Goal: Information Seeking & Learning: Learn about a topic

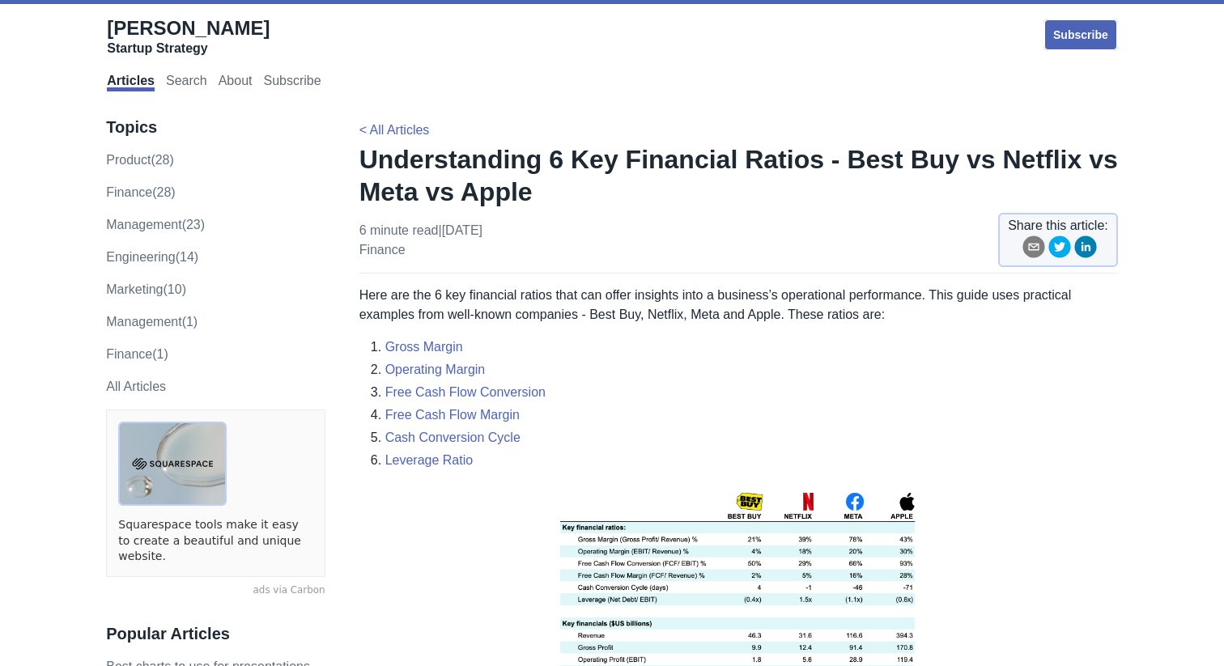
click at [451, 306] on p "Here are the 6 key financial ratios that can offer insights into a business’s o…" at bounding box center [738, 305] width 758 height 39
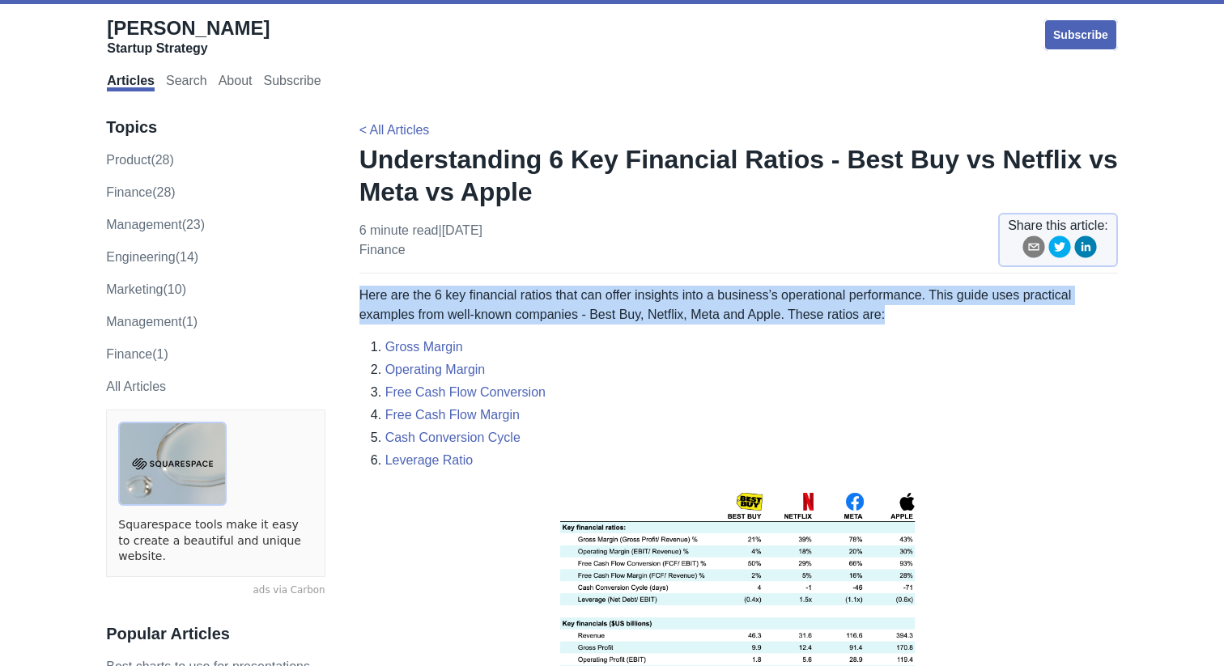
click at [451, 306] on p "Here are the 6 key financial ratios that can offer insights into a business’s o…" at bounding box center [738, 305] width 758 height 39
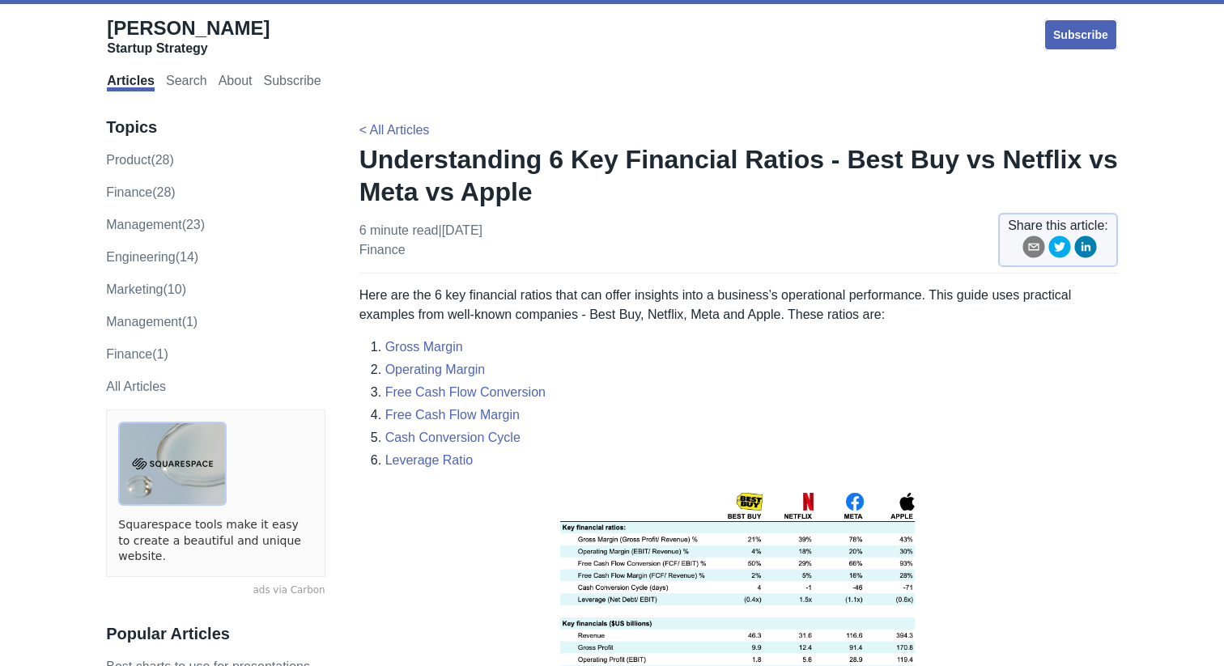
click at [461, 300] on p "Here are the 6 key financial ratios that can offer insights into a business’s o…" at bounding box center [738, 305] width 758 height 39
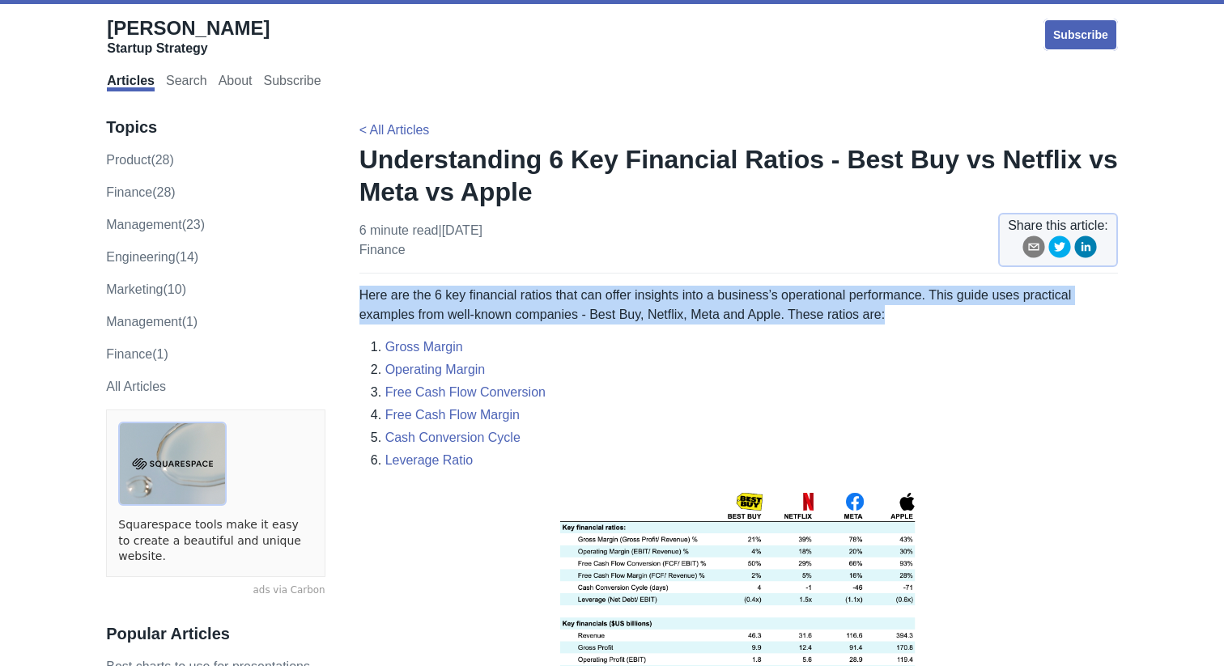
click at [461, 300] on p "Here are the 6 key financial ratios that can offer insights into a business’s o…" at bounding box center [738, 305] width 758 height 39
click at [459, 306] on p "Here are the 6 key financial ratios that can offer insights into a business’s o…" at bounding box center [738, 305] width 758 height 39
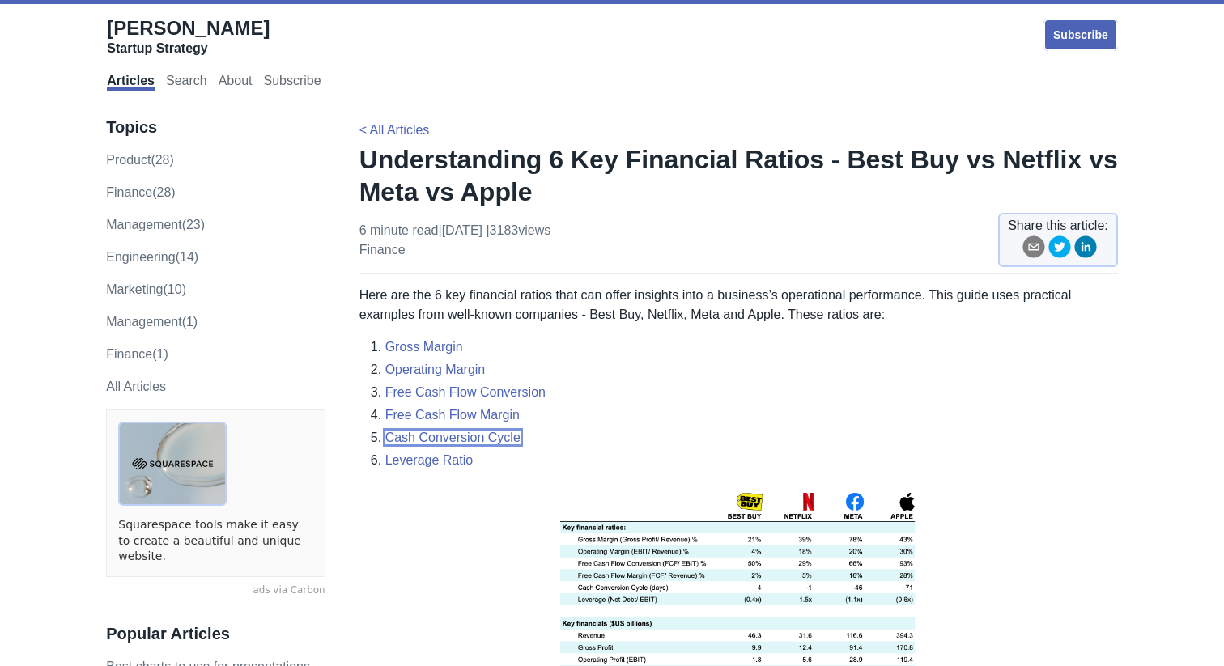
click at [448, 439] on link "Cash Conversion Cycle" at bounding box center [452, 438] width 135 height 14
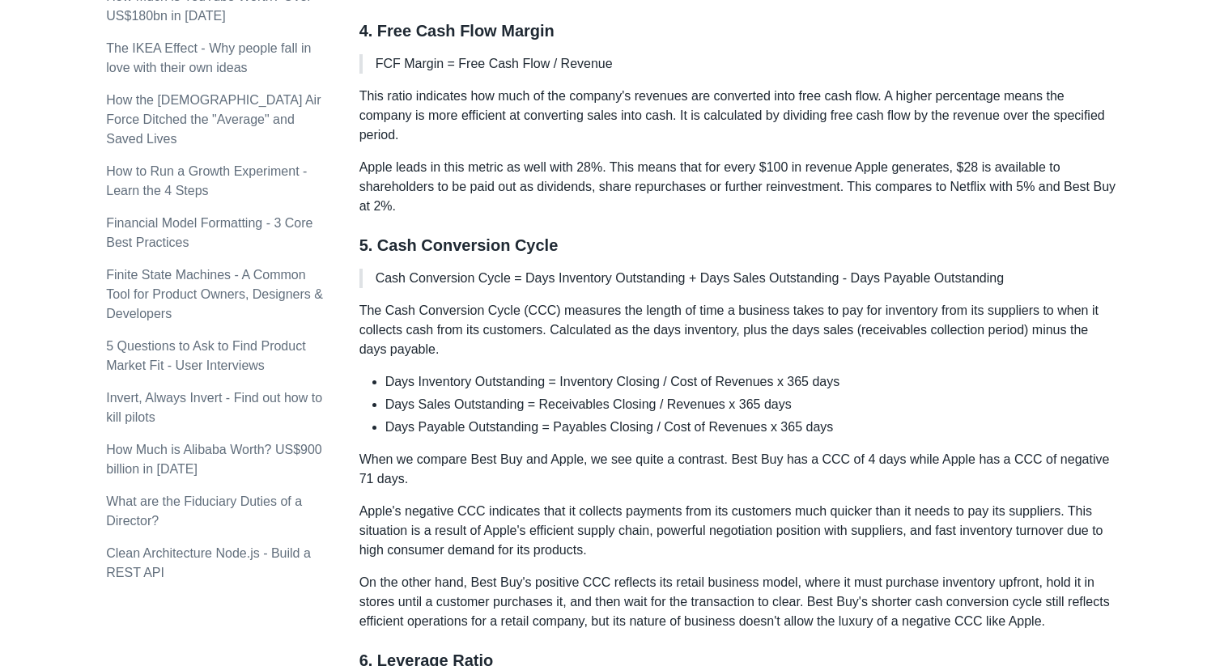
scroll to position [1629, 0]
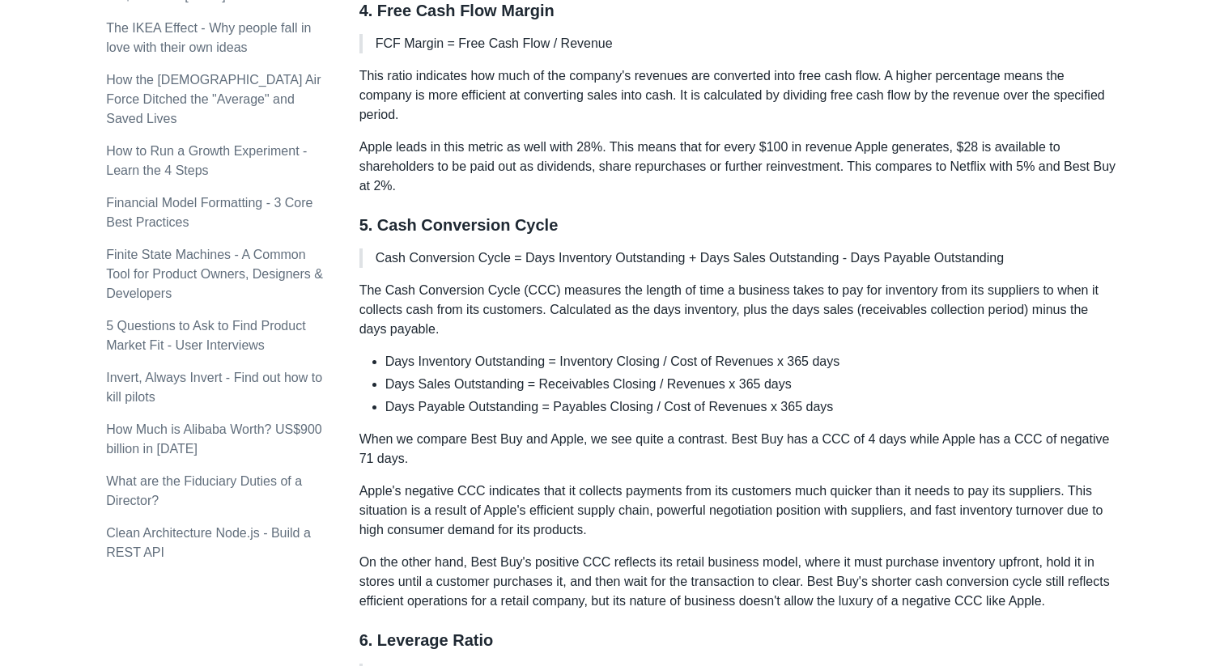
click at [507, 286] on p "The Cash Conversion Cycle (CCC) measures the length of time a business takes to…" at bounding box center [738, 310] width 758 height 58
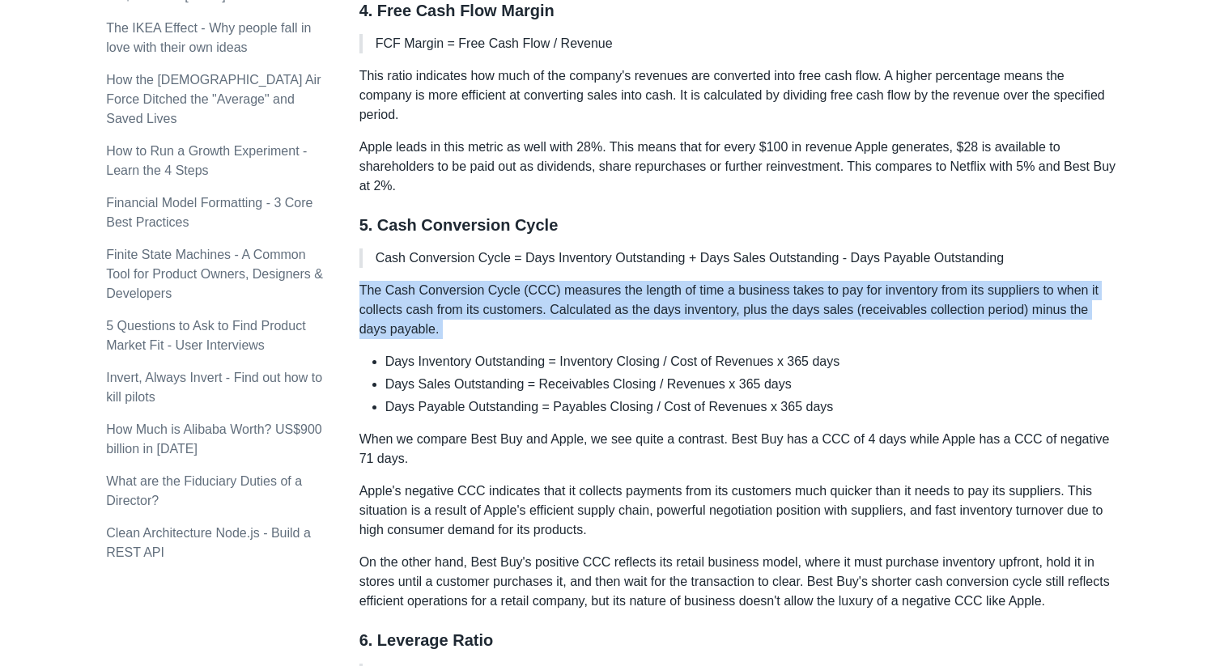
click at [507, 286] on p "The Cash Conversion Cycle (CCC) measures the length of time a business takes to…" at bounding box center [738, 310] width 758 height 58
click at [504, 306] on p "The Cash Conversion Cycle (CCC) measures the length of time a business takes to…" at bounding box center [738, 310] width 758 height 58
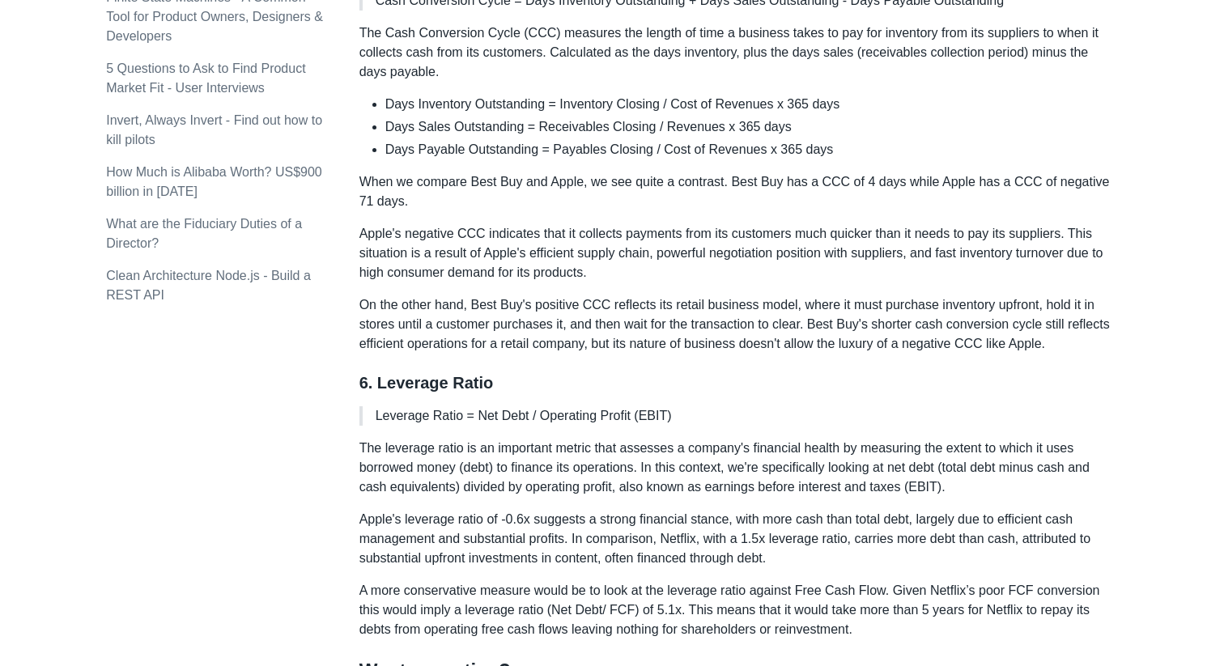
scroll to position [1901, 0]
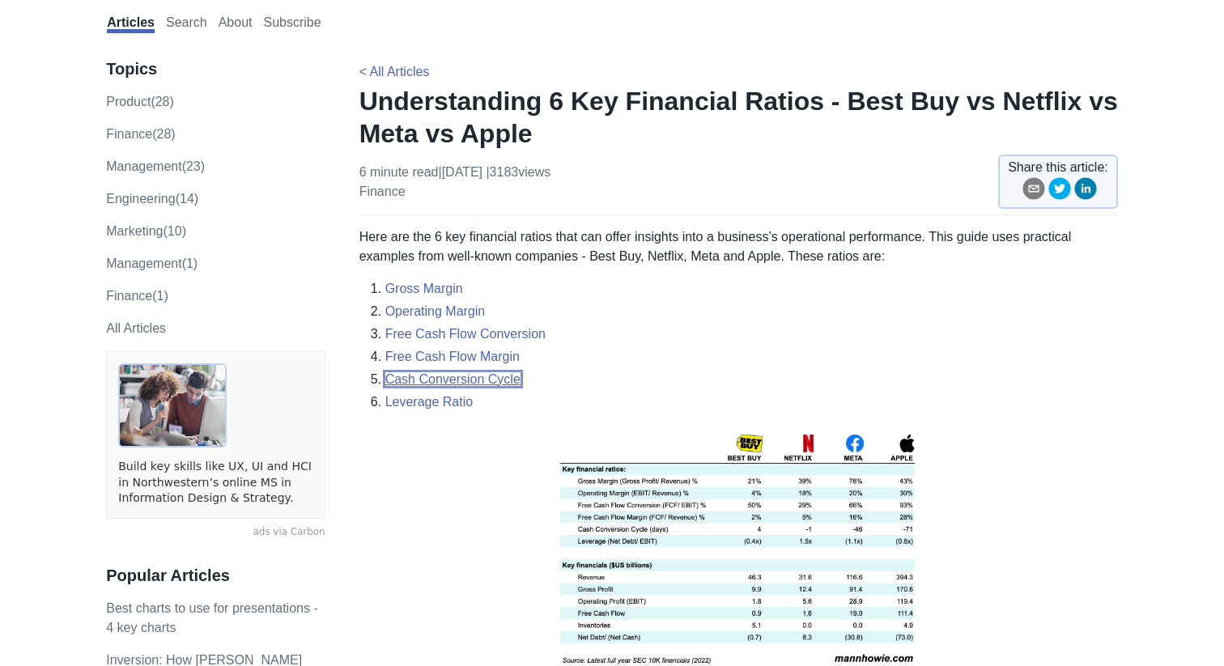
click at [449, 375] on link "Cash Conversion Cycle" at bounding box center [452, 379] width 135 height 14
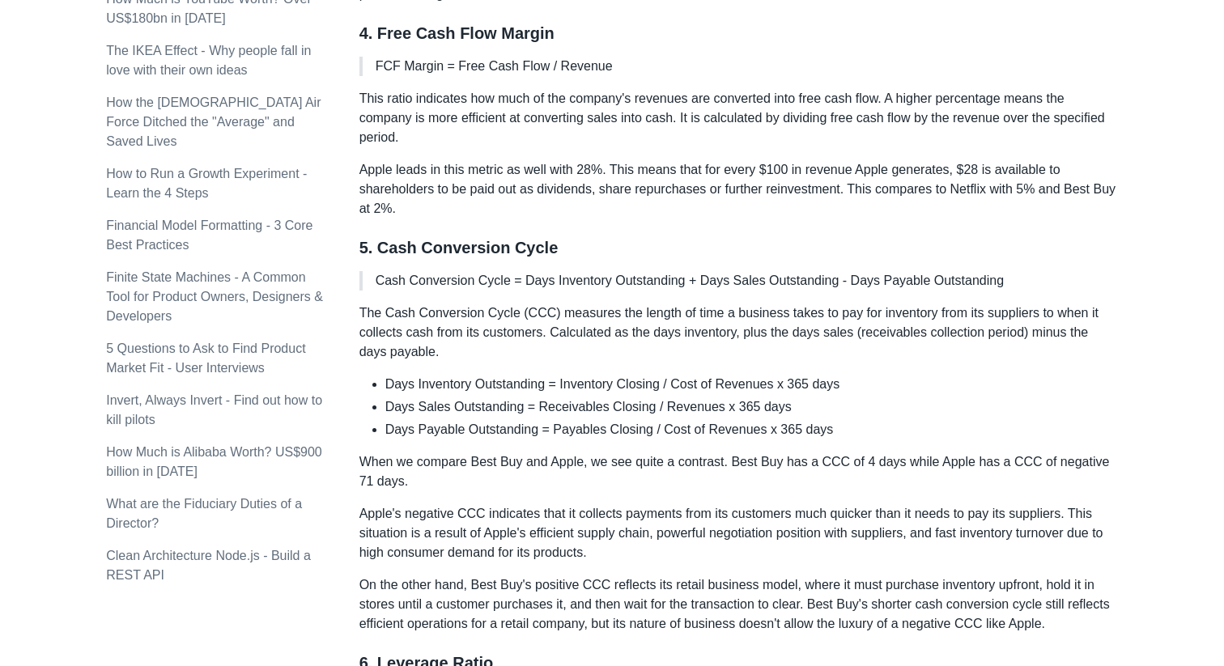
scroll to position [1595, 0]
